Goal: Find contact information: Find contact information

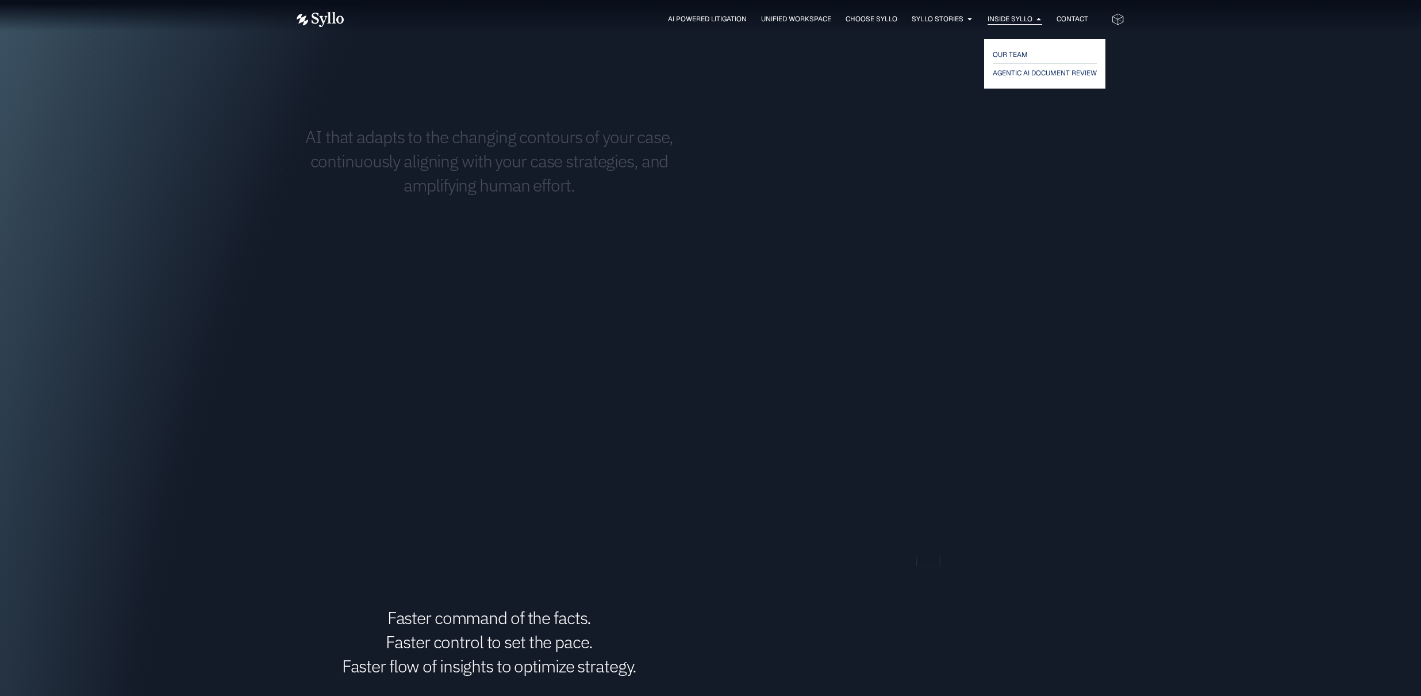
scroll to position [923, 0]
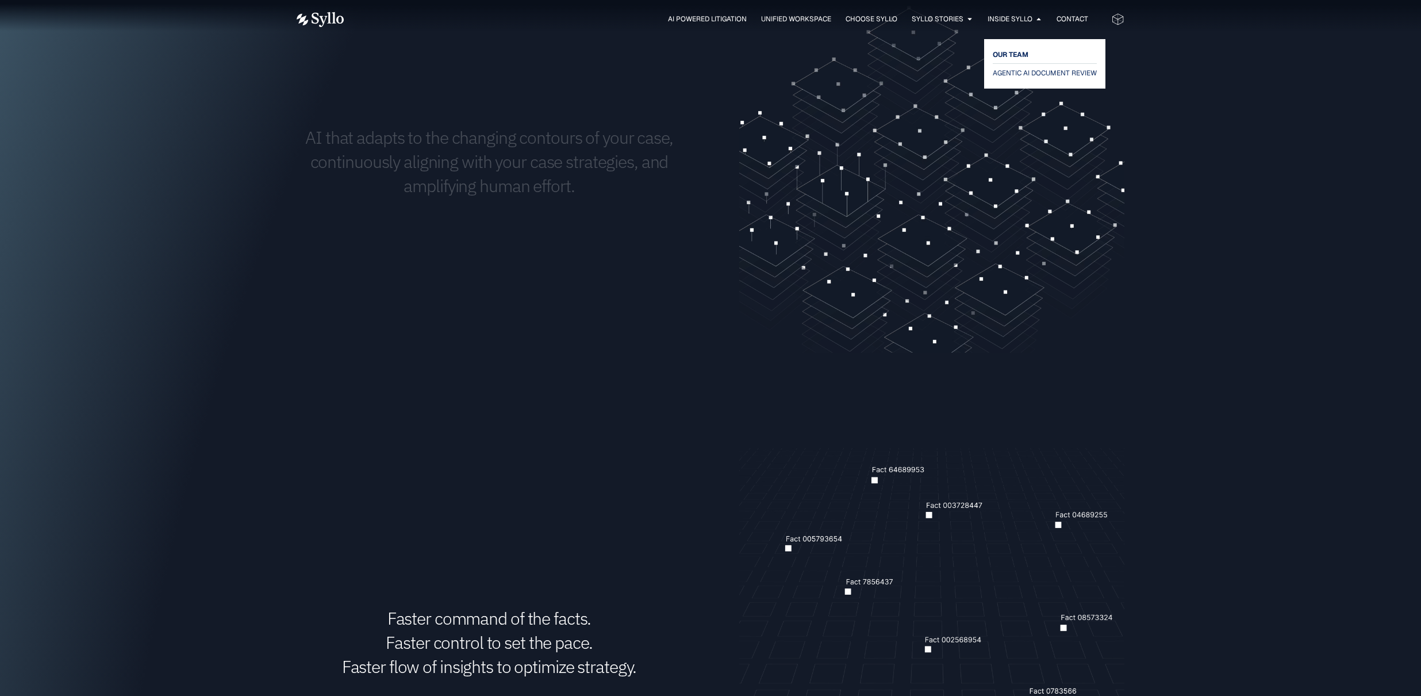
click at [1017, 50] on span "OUR TEAM" at bounding box center [1011, 55] width 36 height 14
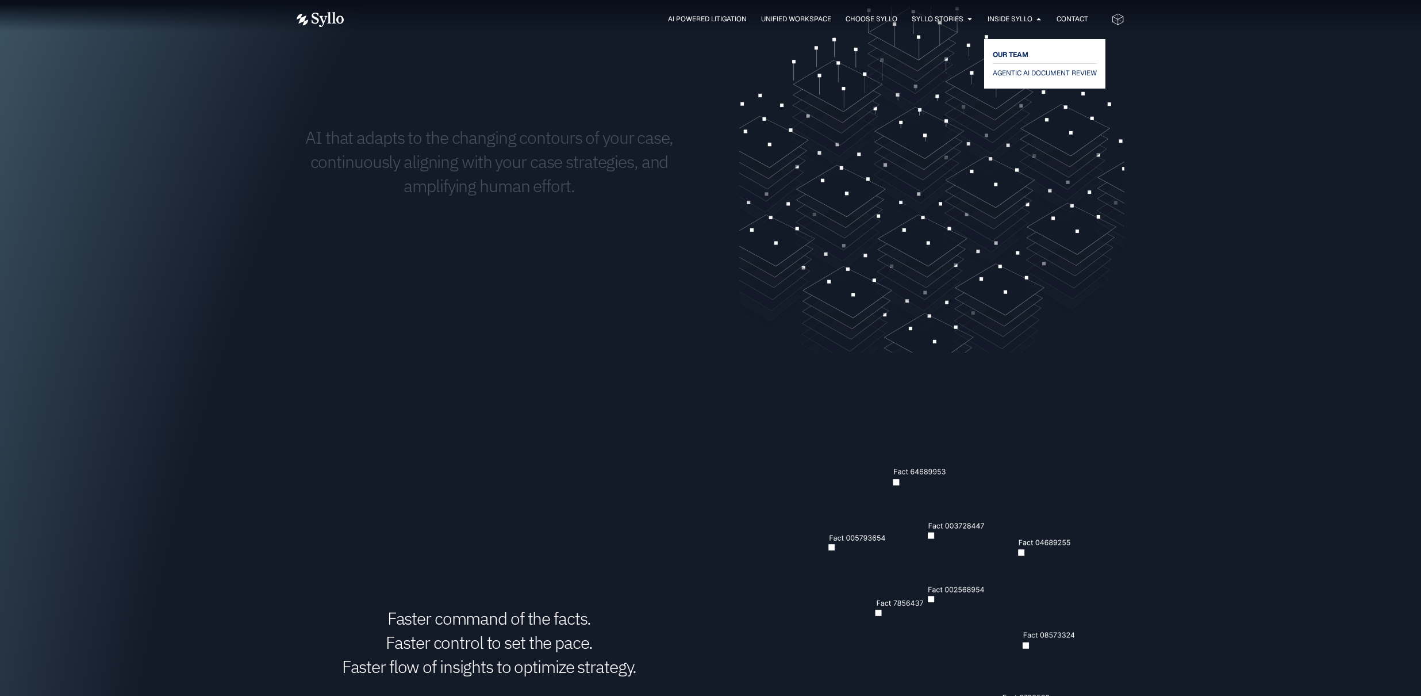
scroll to position [919, 0]
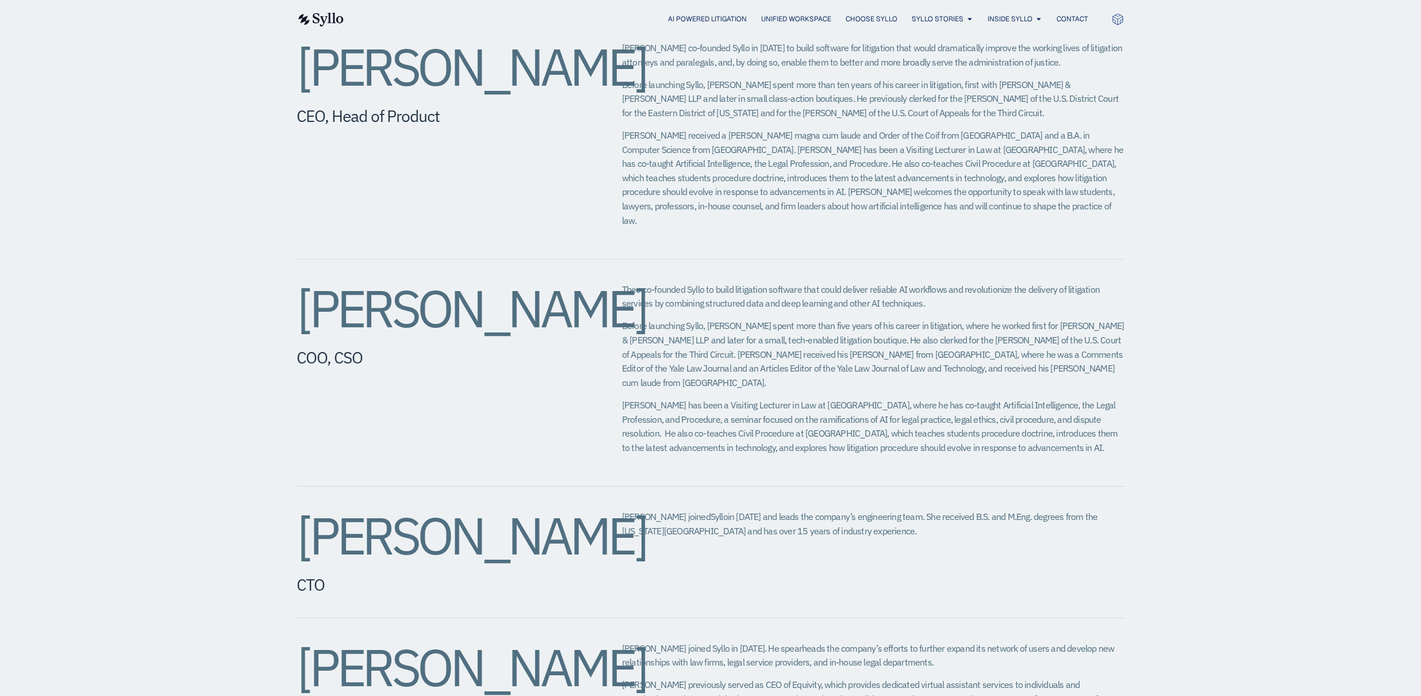
scroll to position [496, 0]
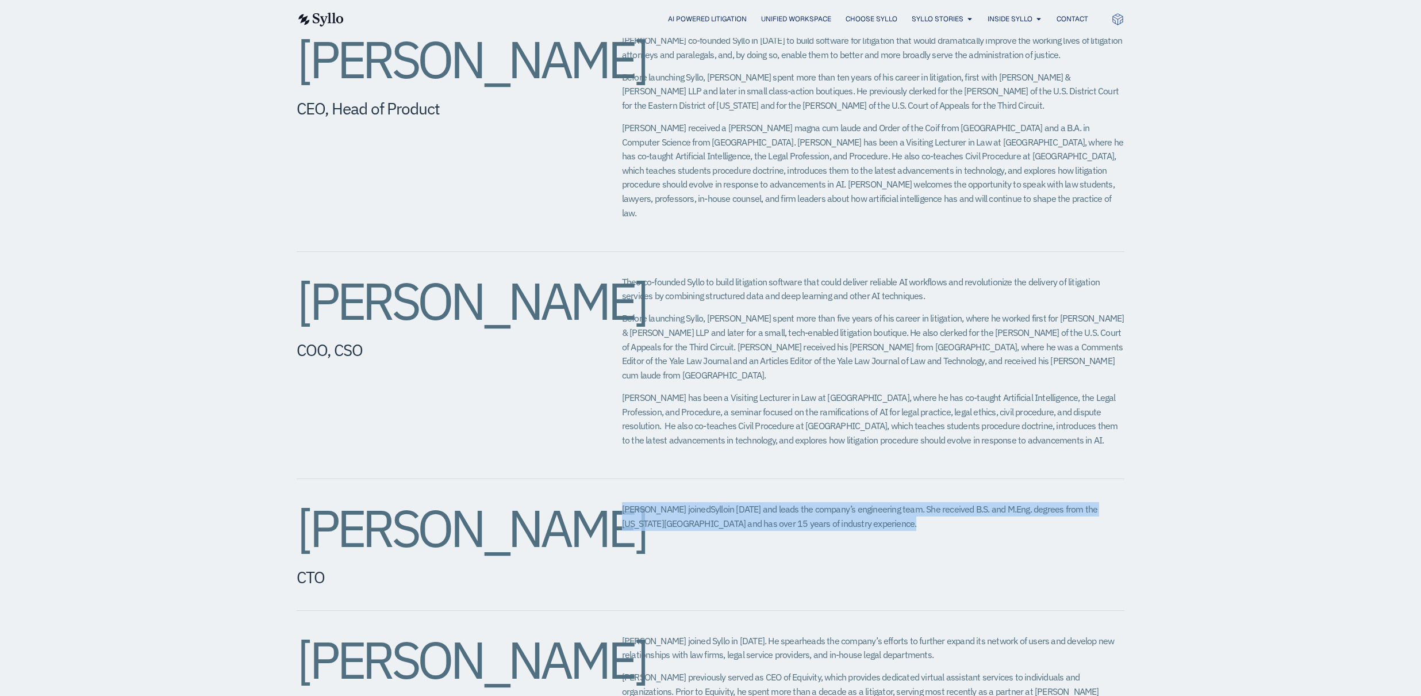
drag, startPoint x: 875, startPoint y: 504, endPoint x: 656, endPoint y: 479, distance: 221.0
click at [612, 483] on div "[PERSON_NAME] CTO [PERSON_NAME] joined Syllo in [DATE] and leads the company’s …" at bounding box center [711, 545] width 828 height 132
click at [707, 503] on span "in [DATE] and leads the company’s engineering team. She received B.S. and M.Eng…" at bounding box center [859, 516] width 475 height 26
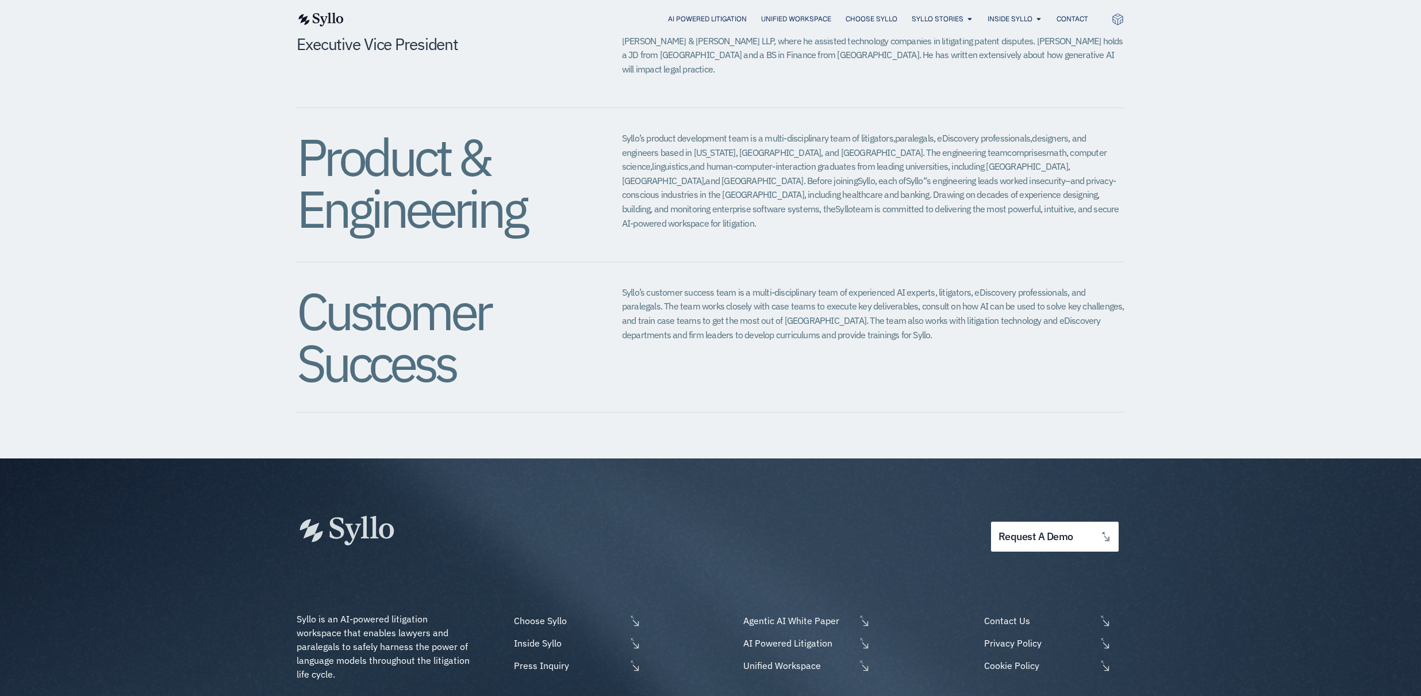
scroll to position [1258, 0]
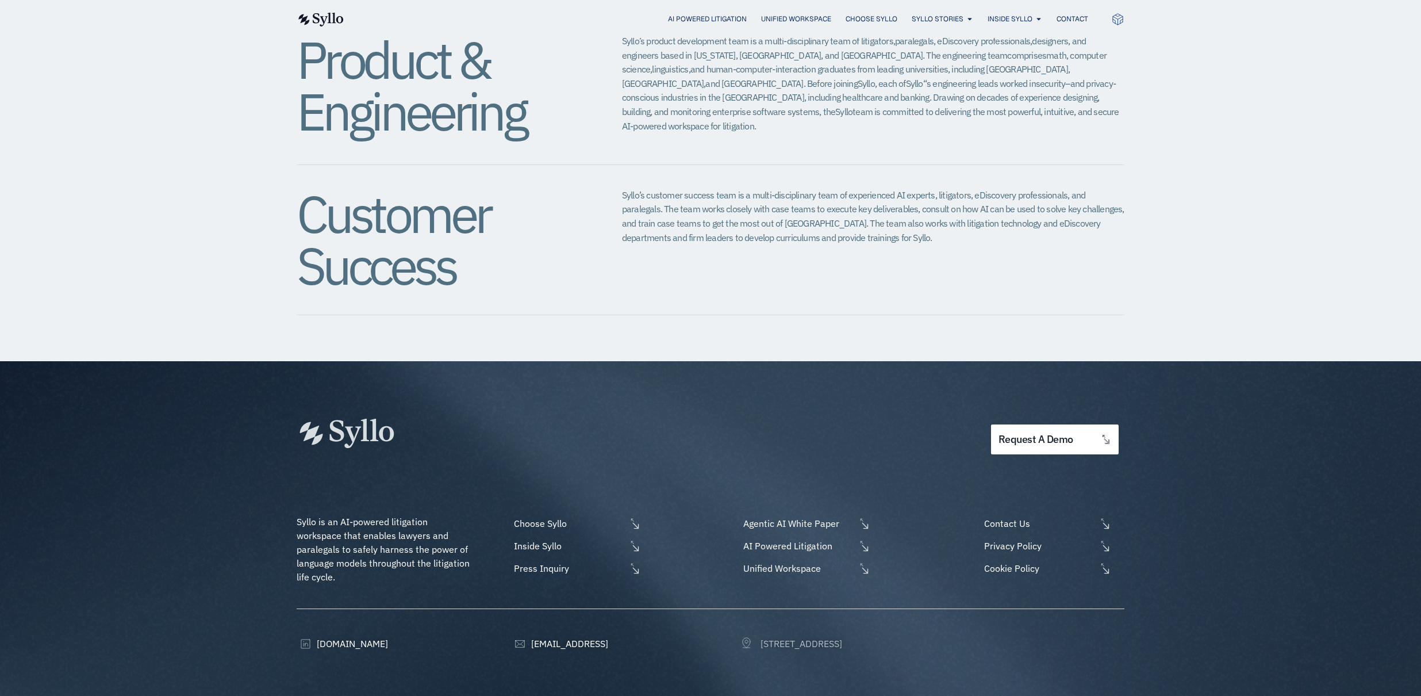
click at [809, 636] on span "[STREET_ADDRESS]" at bounding box center [800, 643] width 85 height 14
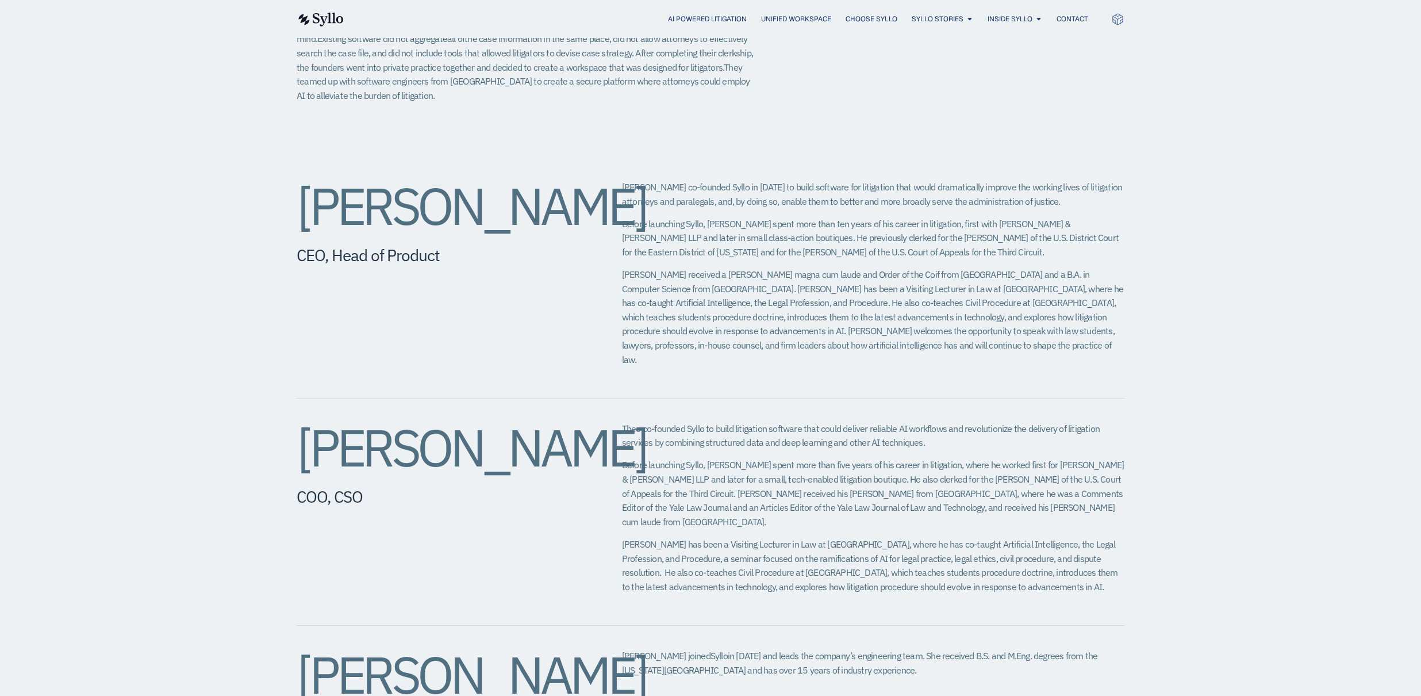
scroll to position [352, 0]
drag, startPoint x: 449, startPoint y: 263, endPoint x: 304, endPoint y: 213, distance: 153.2
click at [304, 213] on h2 "[PERSON_NAME]" at bounding box center [436, 204] width 279 height 52
click at [707, 216] on p "Before launching Syllo, [PERSON_NAME] spent more than ten years of his career i…" at bounding box center [873, 235] width 502 height 43
drag, startPoint x: 909, startPoint y: 222, endPoint x: 1098, endPoint y: 226, distance: 188.6
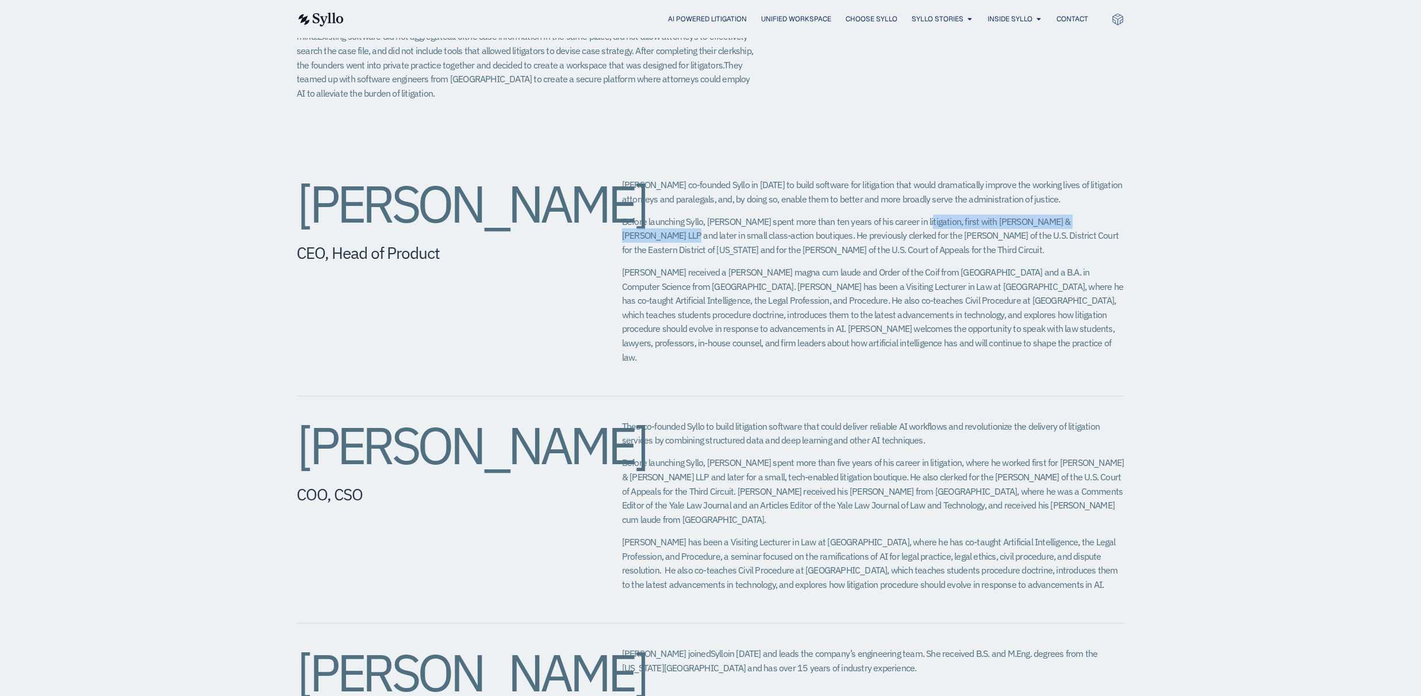
click at [1098, 226] on p "Before launching Syllo, [PERSON_NAME] spent more than ten years of his career i…" at bounding box center [873, 235] width 502 height 43
click at [857, 240] on p "Before launching Syllo, [PERSON_NAME] spent more than ten years of his career i…" at bounding box center [873, 235] width 502 height 43
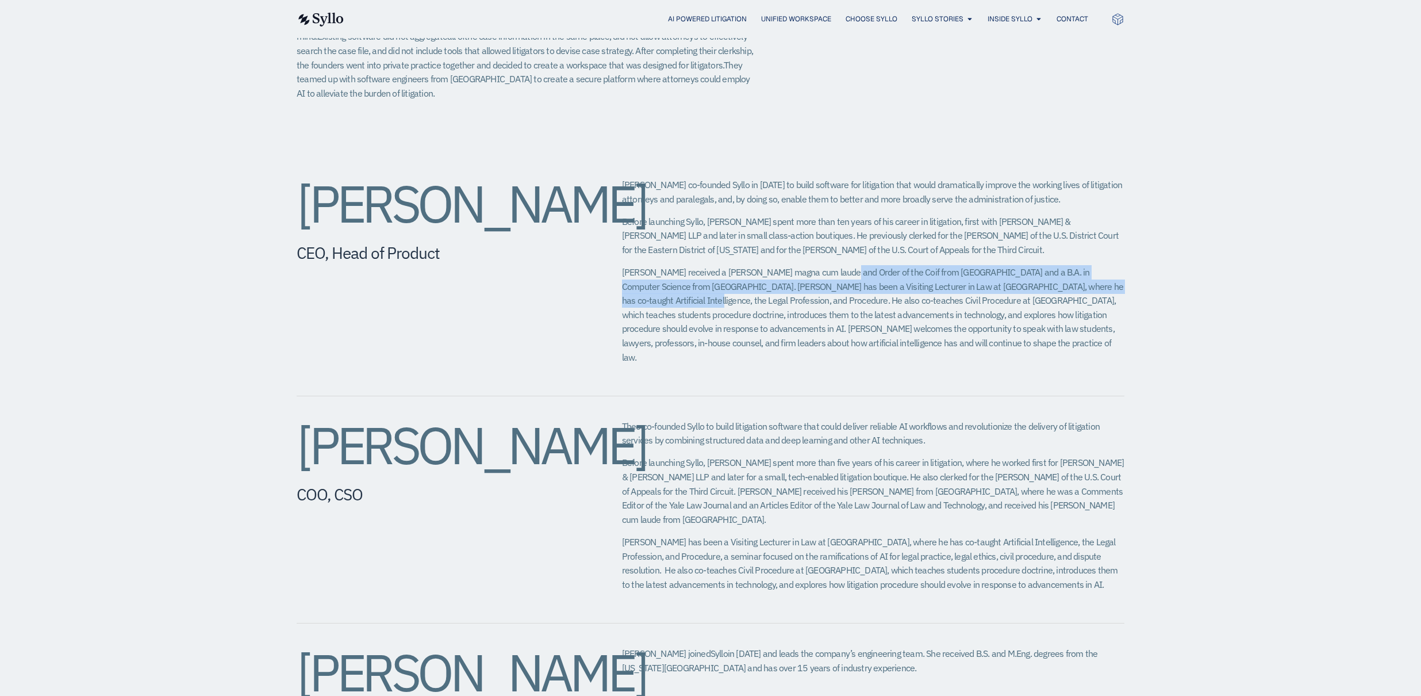
drag, startPoint x: 825, startPoint y: 276, endPoint x: 1093, endPoint y: 284, distance: 267.4
click at [1093, 282] on p "[PERSON_NAME] received a [PERSON_NAME] magna cum laude and Order of the Coif fr…" at bounding box center [873, 314] width 502 height 99
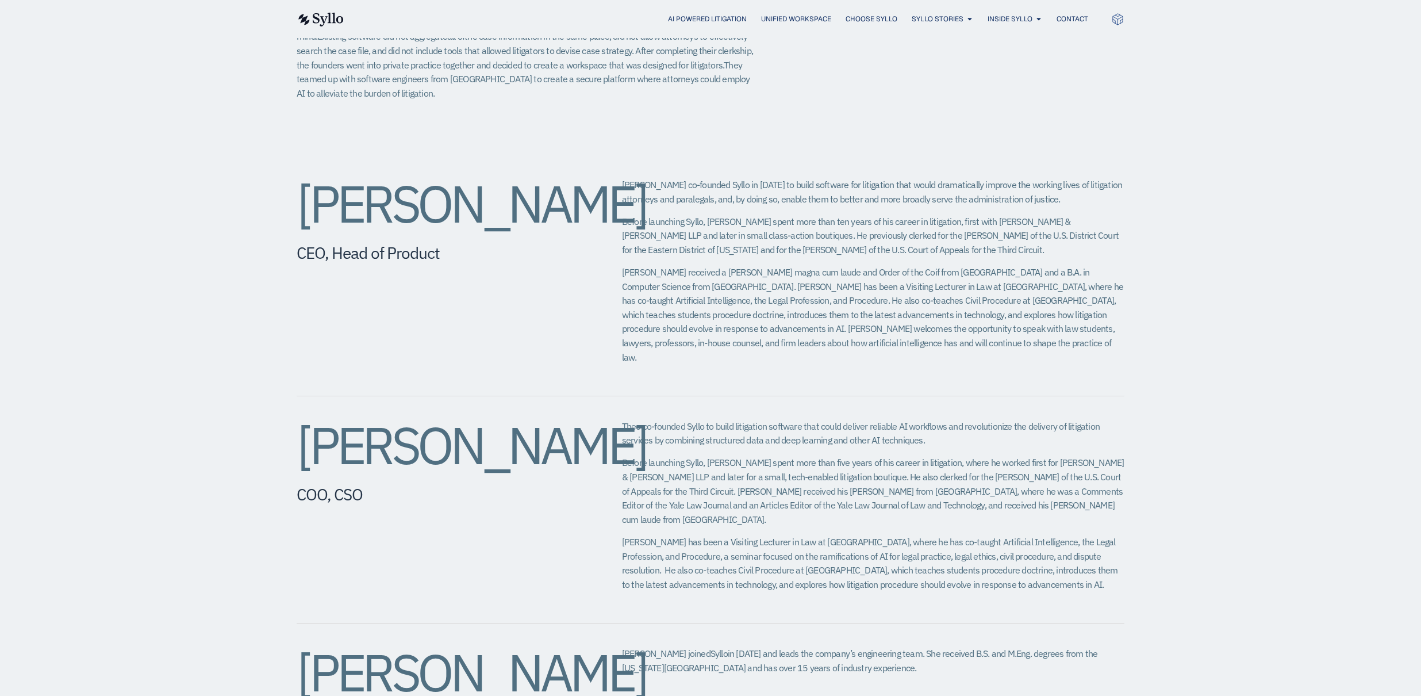
click at [919, 291] on p "[PERSON_NAME] received a [PERSON_NAME] magna cum laude and Order of the Coif fr…" at bounding box center [873, 314] width 502 height 99
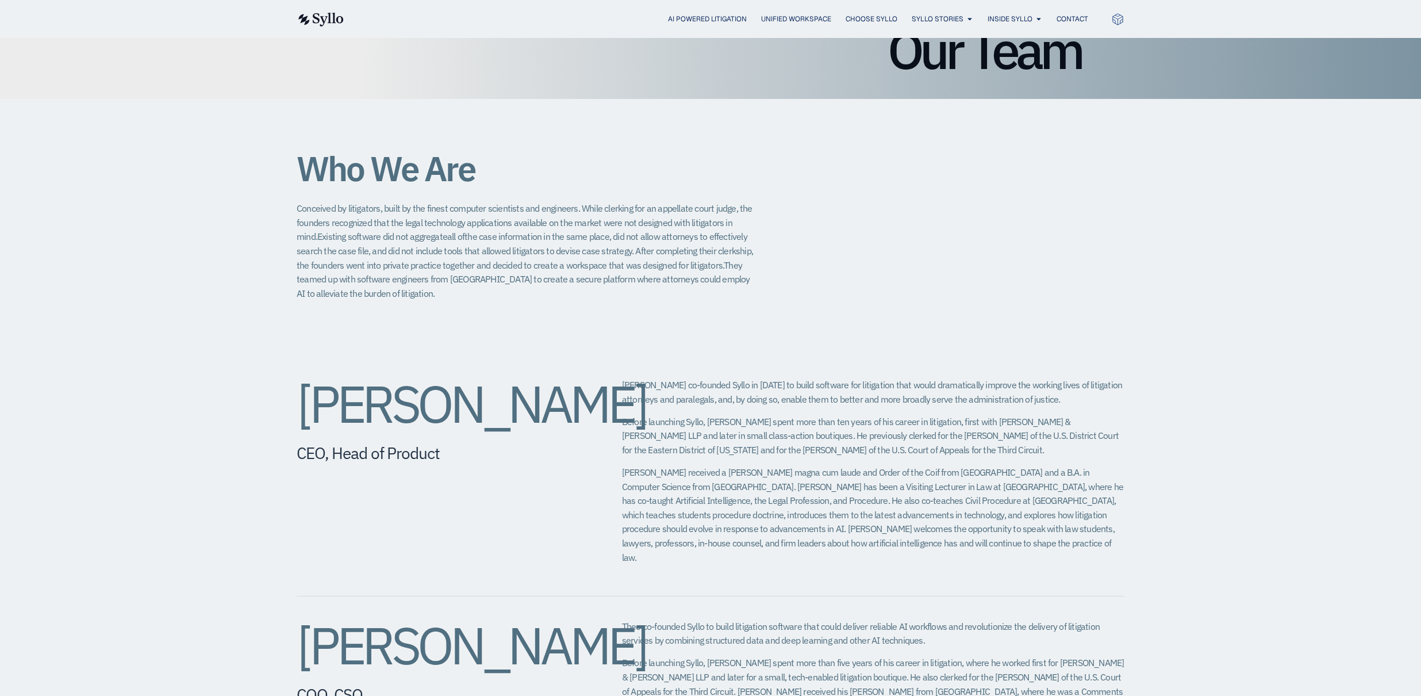
scroll to position [187, 0]
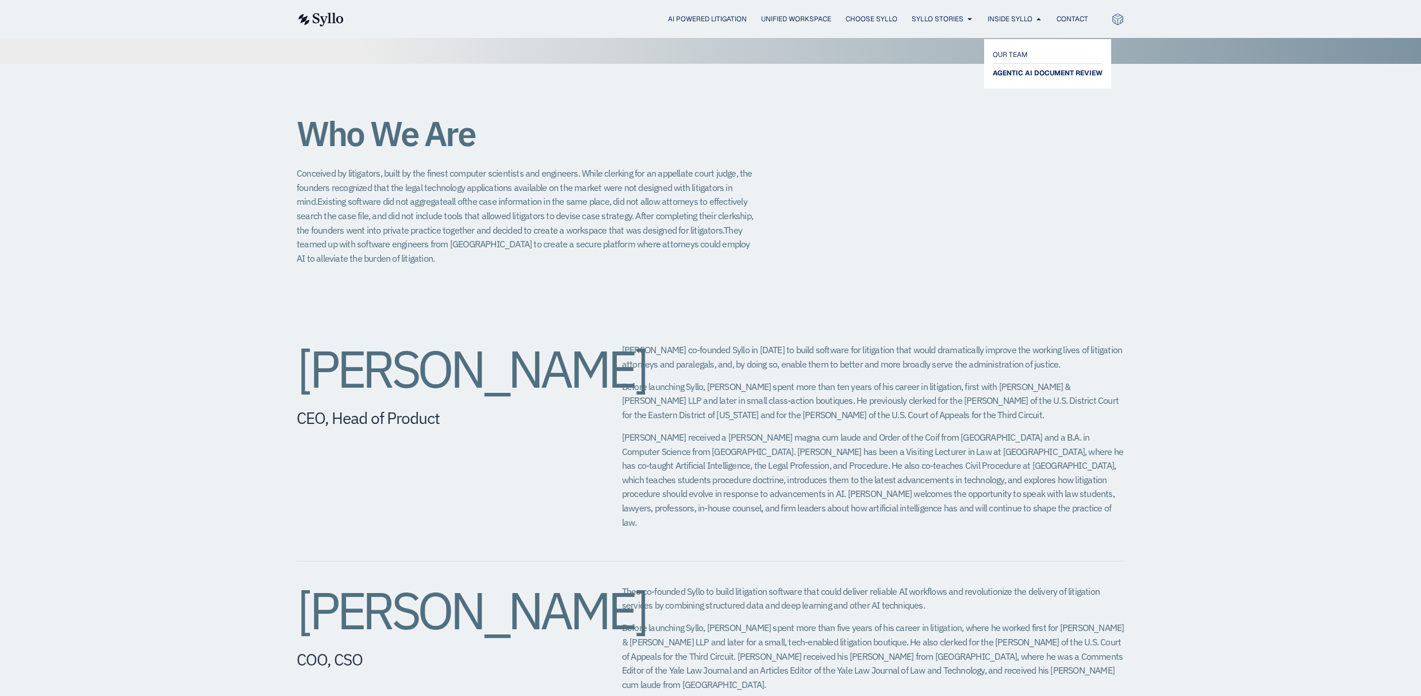
click at [1019, 72] on span "AGENTIC AI DOCUMENT REVIEW" at bounding box center [1048, 73] width 110 height 14
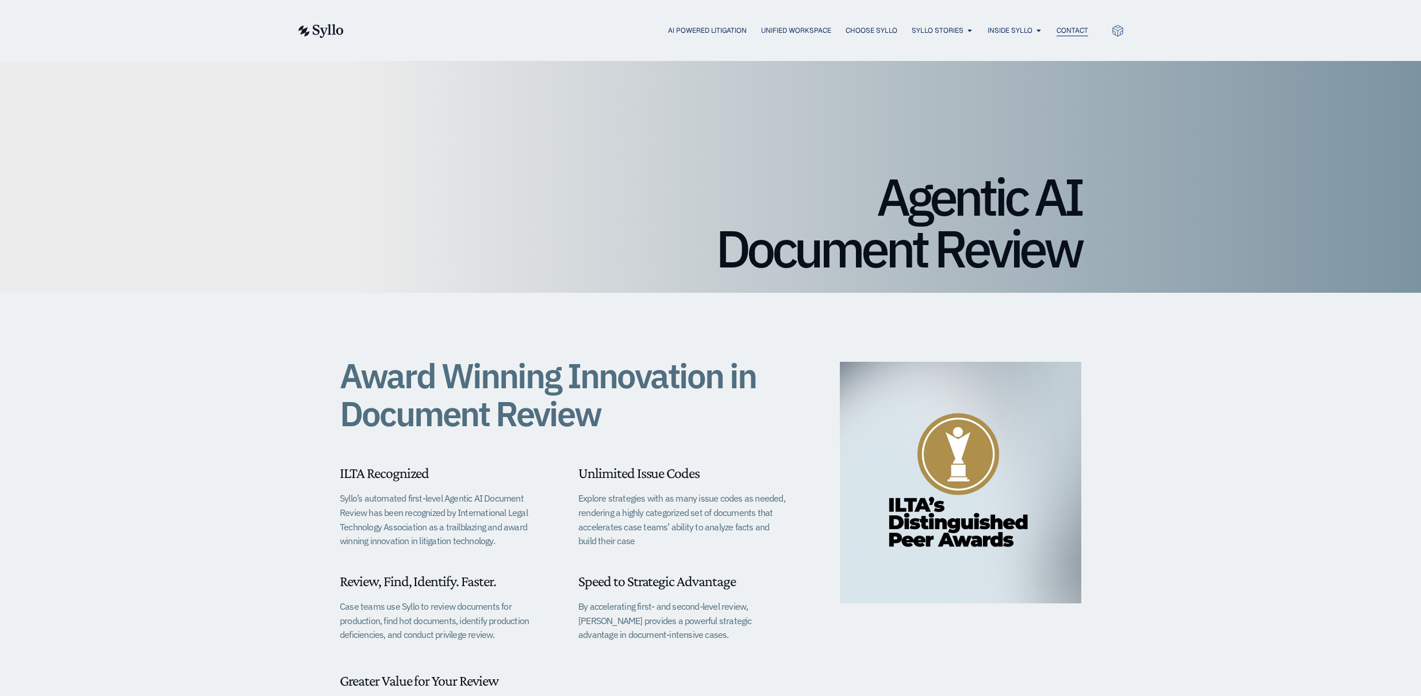
click at [1077, 32] on span "Contact" at bounding box center [1073, 30] width 32 height 10
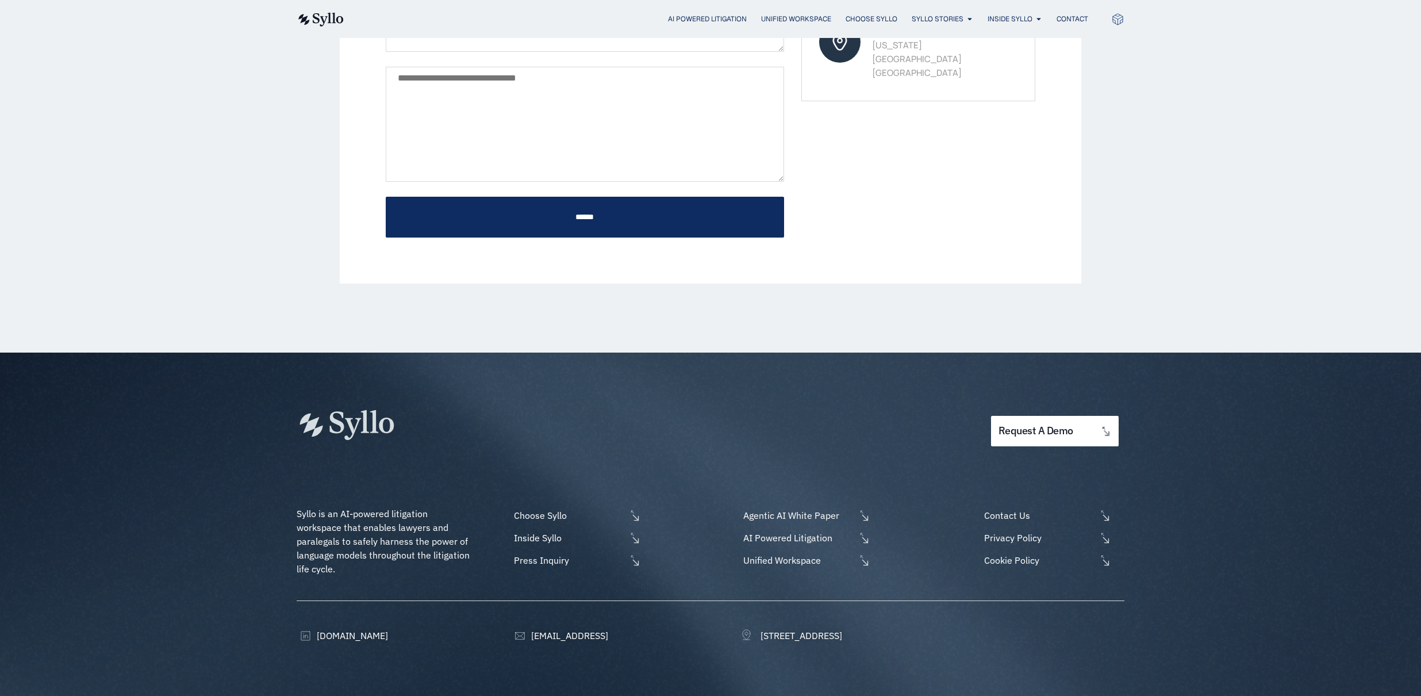
scroll to position [451, 0]
